Goal: Task Accomplishment & Management: Use online tool/utility

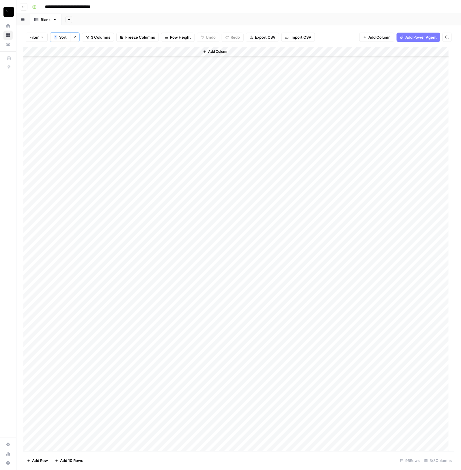
scroll to position [555, 0]
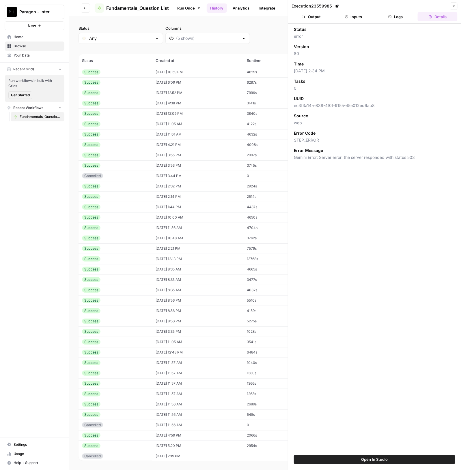
click at [57, 14] on icon "Workspace: Paragon - Internal Usage" at bounding box center [60, 12] width 6 height 6
click at [59, 50] on span "Paragon Intel - Bill / Ty / [PERSON_NAME] R&D" at bounding box center [56, 53] width 76 height 6
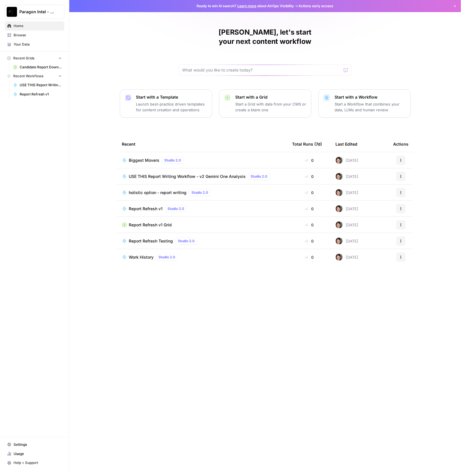
click at [216, 174] on span "USE THIS Report Writing Workflow - v2 Gemini One Analysis" at bounding box center [187, 177] width 117 height 6
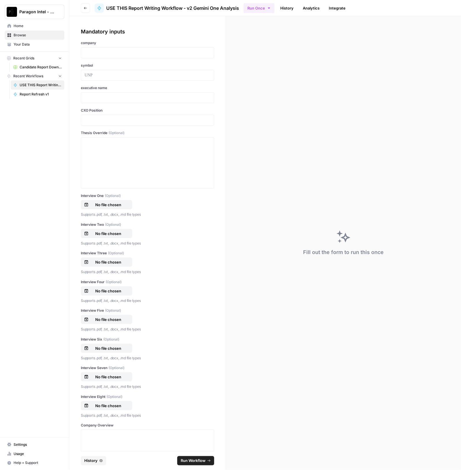
click at [87, 462] on span "History" at bounding box center [90, 461] width 13 height 6
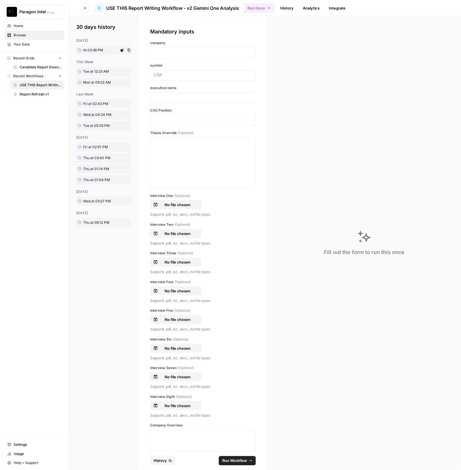
click at [87, 49] on span "At 03:38 PM" at bounding box center [93, 50] width 20 height 5
click at [291, 8] on link "History" at bounding box center [287, 7] width 20 height 9
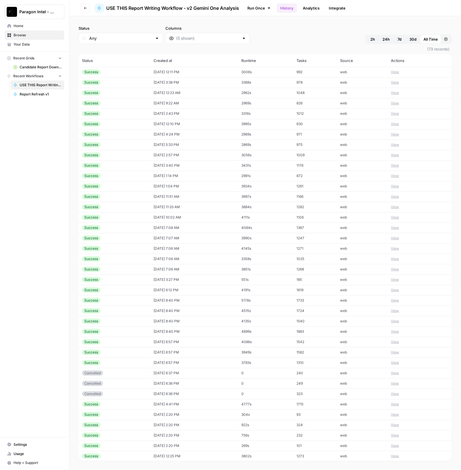
click at [178, 72] on td "[DATE] 12:11 PM" at bounding box center [194, 72] width 88 height 10
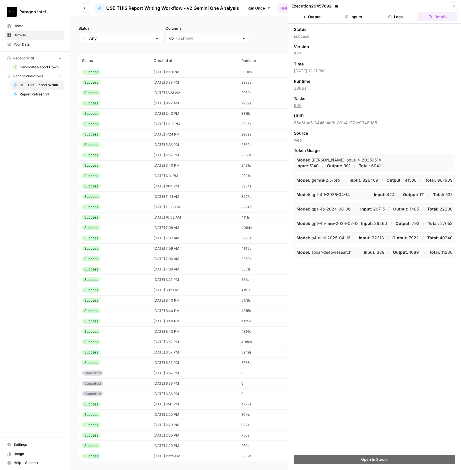
click at [323, 18] on button "Output" at bounding box center [311, 16] width 40 height 9
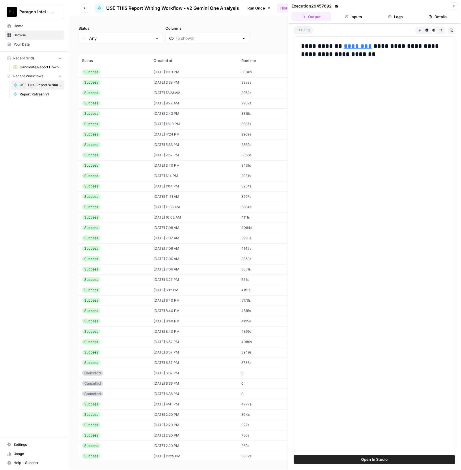
click at [355, 20] on button "Inputs" at bounding box center [354, 16] width 40 height 9
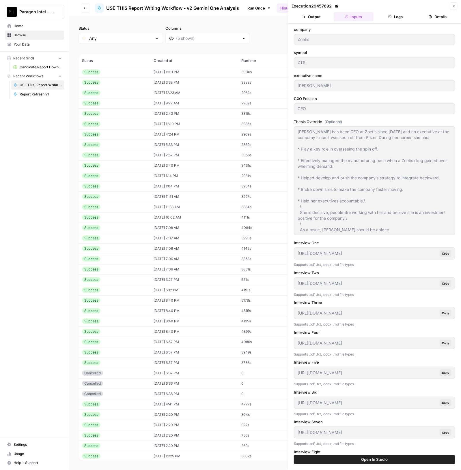
click at [196, 71] on td "09/18/25 at 12:11 PM" at bounding box center [194, 72] width 88 height 10
click at [183, 86] on td "09/17/25 at 3:38 PM" at bounding box center [194, 82] width 88 height 10
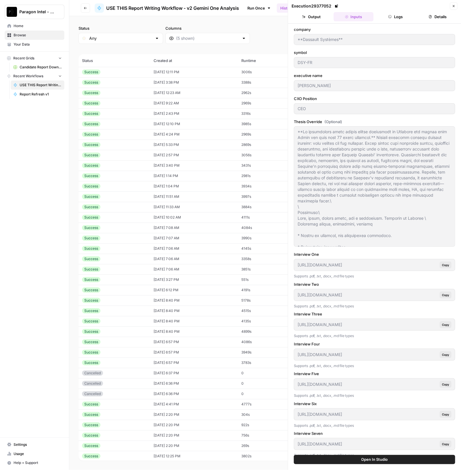
click at [402, 15] on button "Logs" at bounding box center [396, 16] width 40 height 9
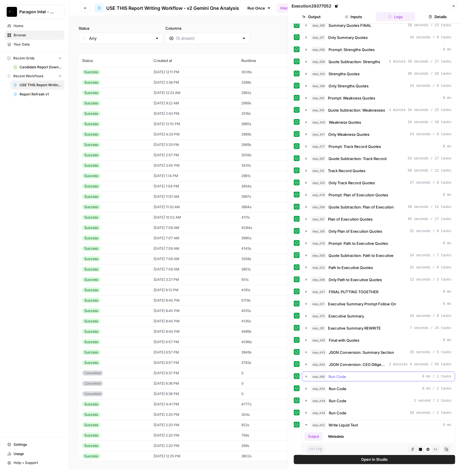
scroll to position [588, 0]
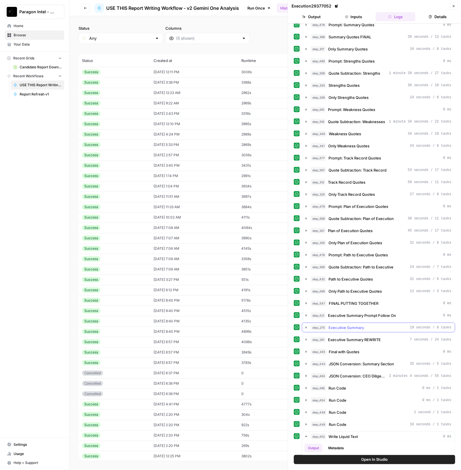
click at [368, 323] on button "step_275 Executive Summary 19 seconds / 8 tasks" at bounding box center [378, 327] width 153 height 9
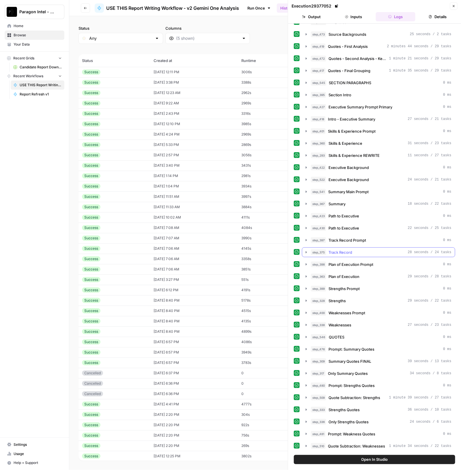
scroll to position [228, 0]
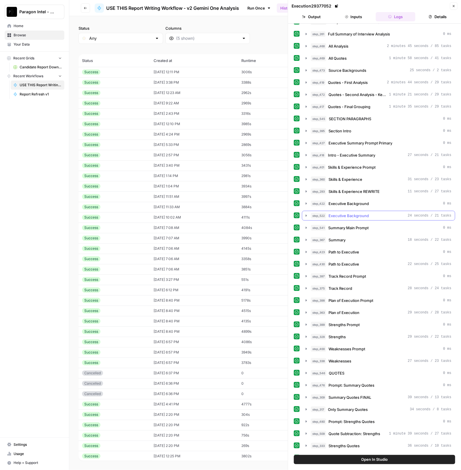
click at [348, 213] on span "Executive Background" at bounding box center [348, 216] width 40 height 6
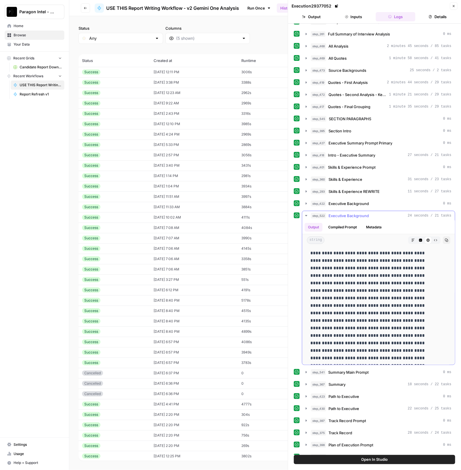
scroll to position [0, 0]
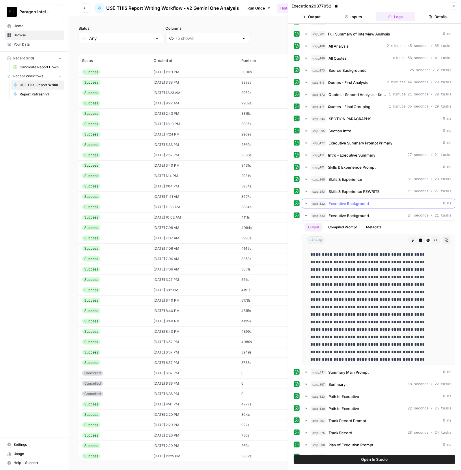
click at [349, 201] on span "Executive Background" at bounding box center [348, 204] width 40 height 6
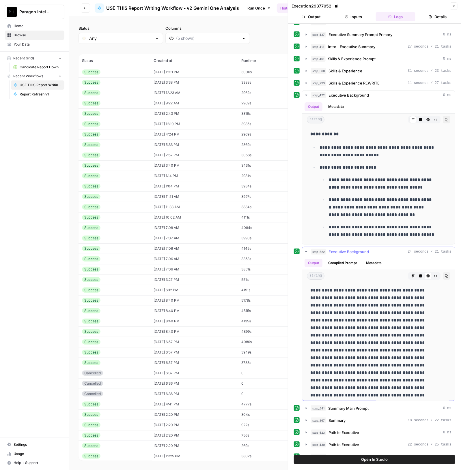
click at [356, 249] on span "Executive Background" at bounding box center [348, 252] width 40 height 6
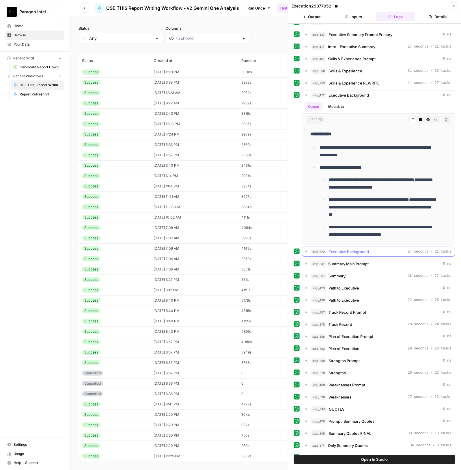
click at [356, 249] on span "Executive Background" at bounding box center [348, 252] width 40 height 6
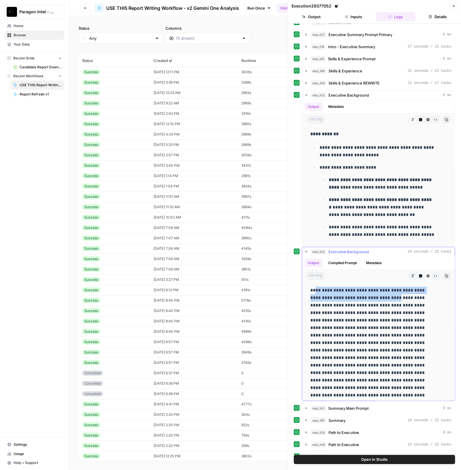
drag, startPoint x: 314, startPoint y: 287, endPoint x: 384, endPoint y: 294, distance: 69.5
click at [384, 294] on p at bounding box center [373, 381] width 126 height 188
copy p "**********"
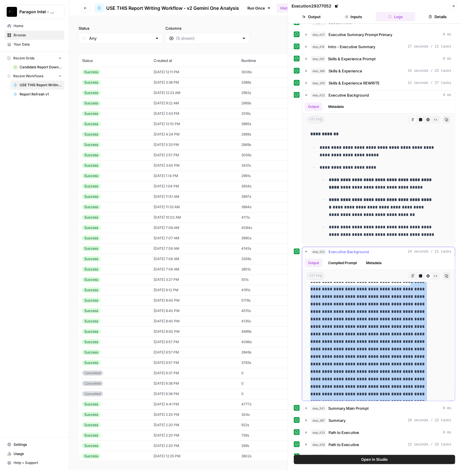
scroll to position [62, 0]
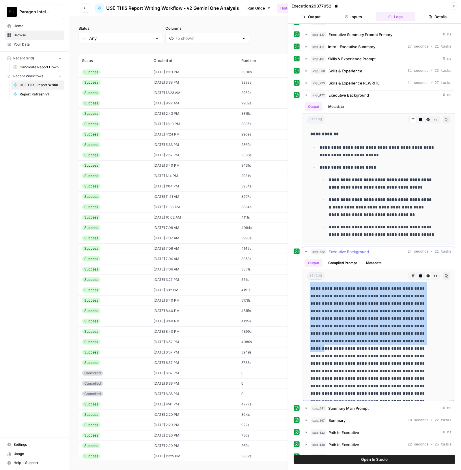
drag, startPoint x: 391, startPoint y: 294, endPoint x: 408, endPoint y: 330, distance: 39.9
click at [408, 330] on p at bounding box center [373, 319] width 126 height 188
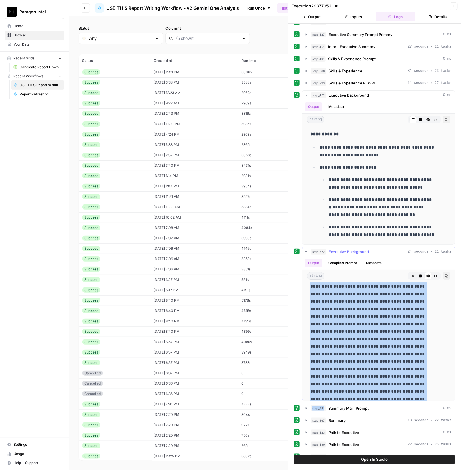
scroll to position [78, 0]
copy div "**********"
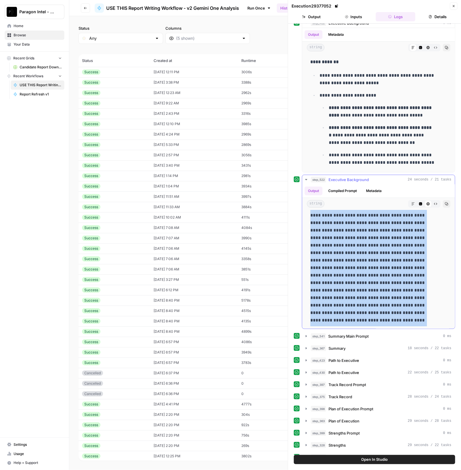
drag, startPoint x: 310, startPoint y: 213, endPoint x: 384, endPoint y: 317, distance: 128.0
click at [383, 318] on p at bounding box center [373, 231] width 126 height 188
copy p "**********"
